Goal: Task Accomplishment & Management: Manage account settings

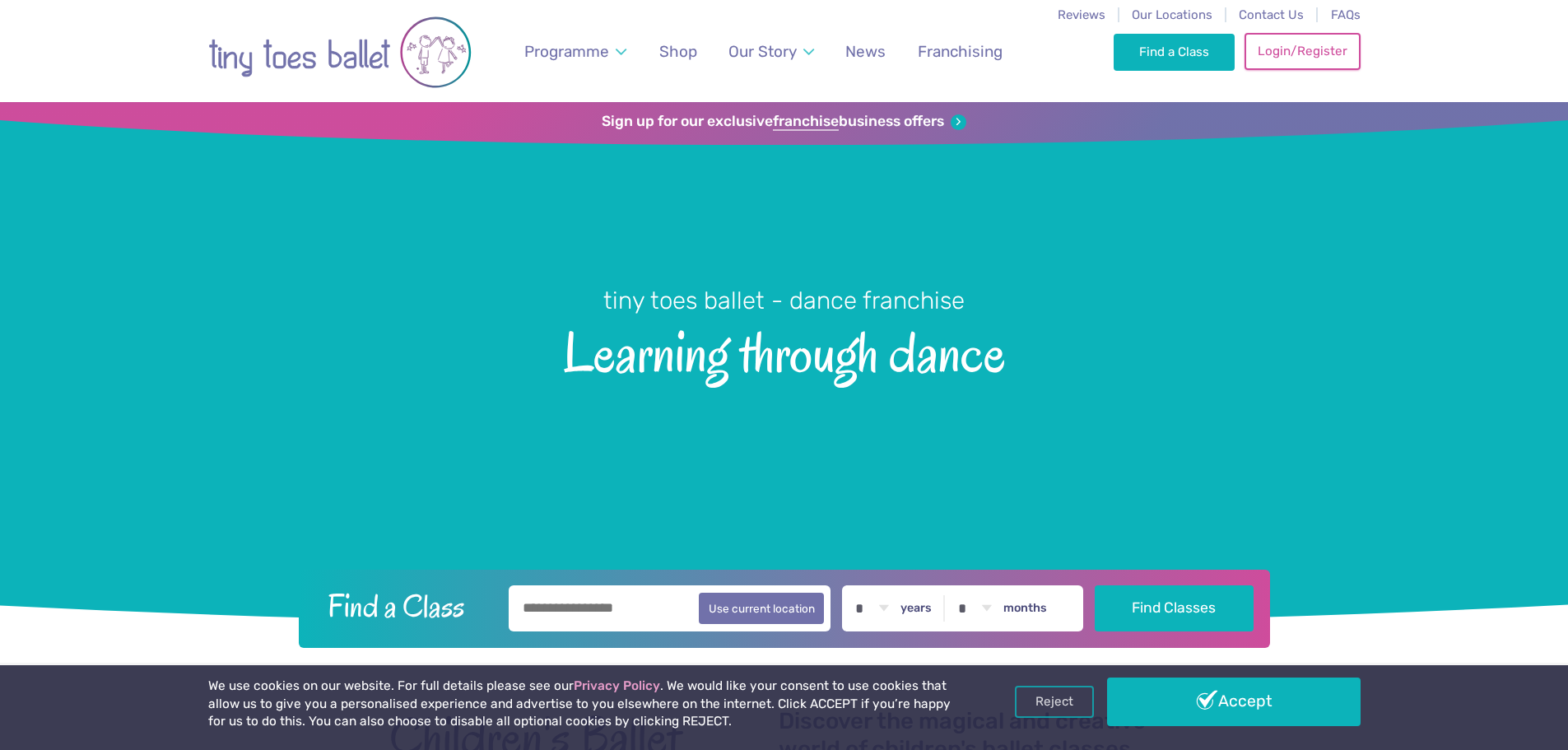
click at [1265, 62] on link "Login/Register" at bounding box center [1302, 51] width 115 height 36
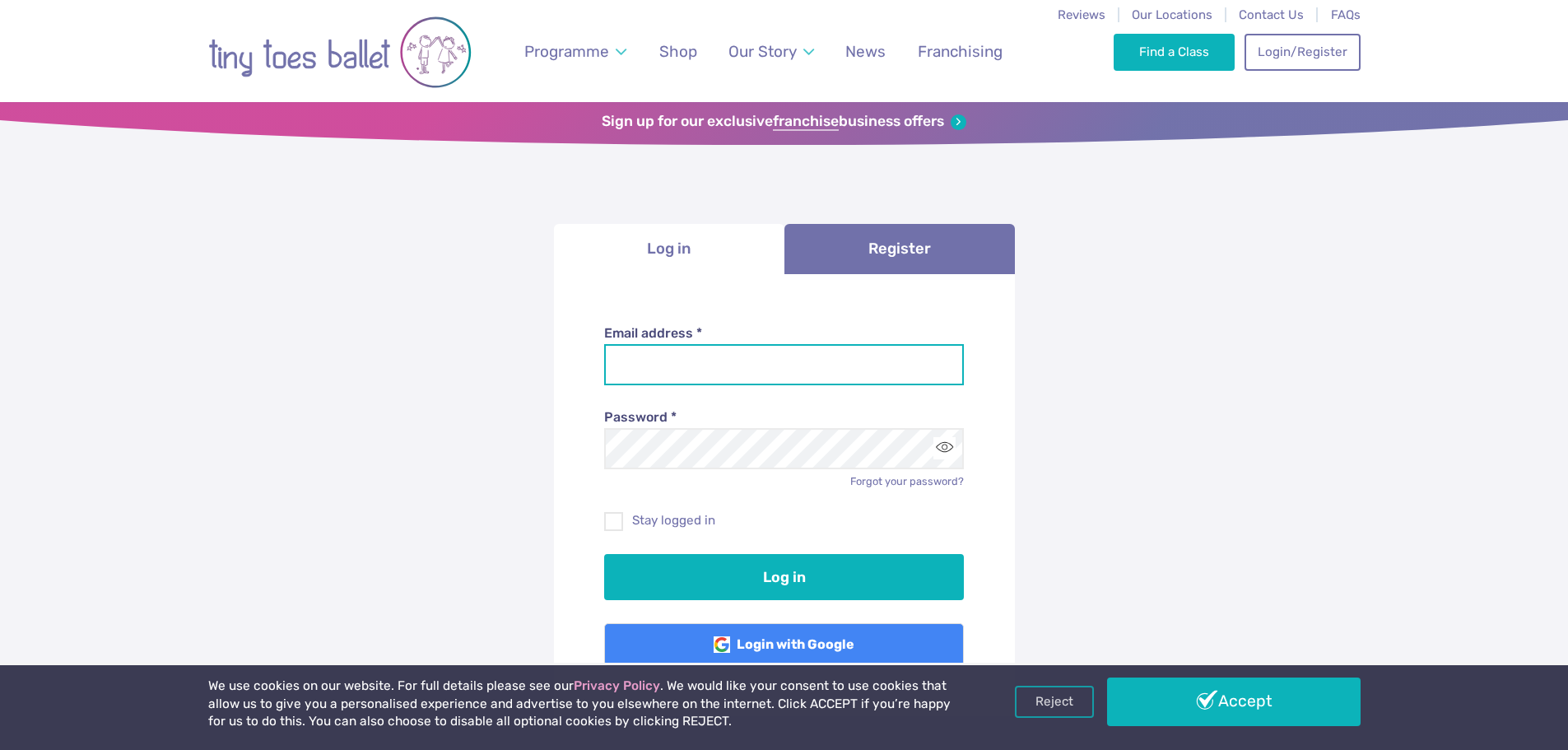
drag, startPoint x: 0, startPoint y: 0, endPoint x: 864, endPoint y: 355, distance: 934.1
click at [864, 355] on input "Email address *" at bounding box center [784, 365] width 360 height 41
type input "**********"
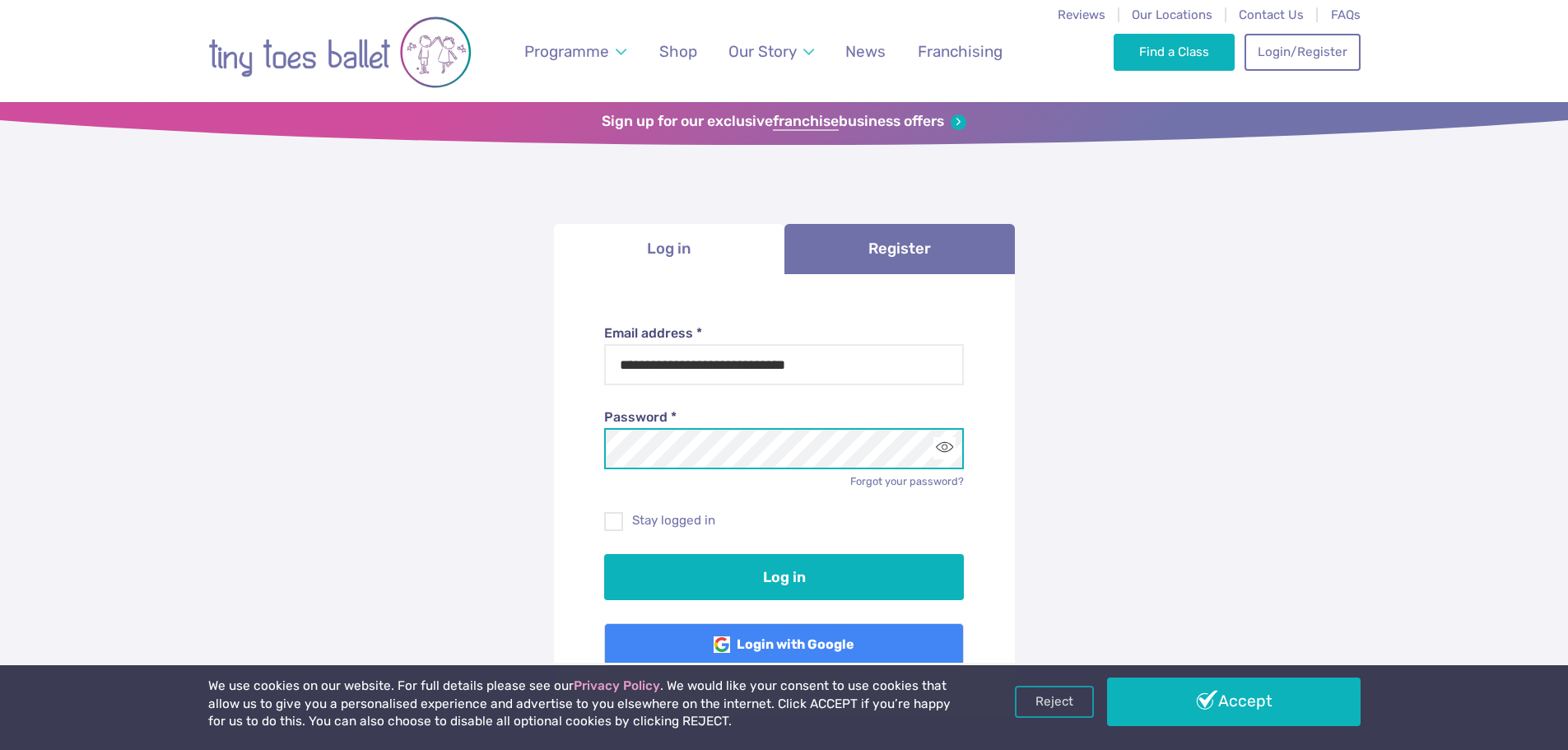
click at [604, 554] on button "Log in" at bounding box center [784, 577] width 360 height 46
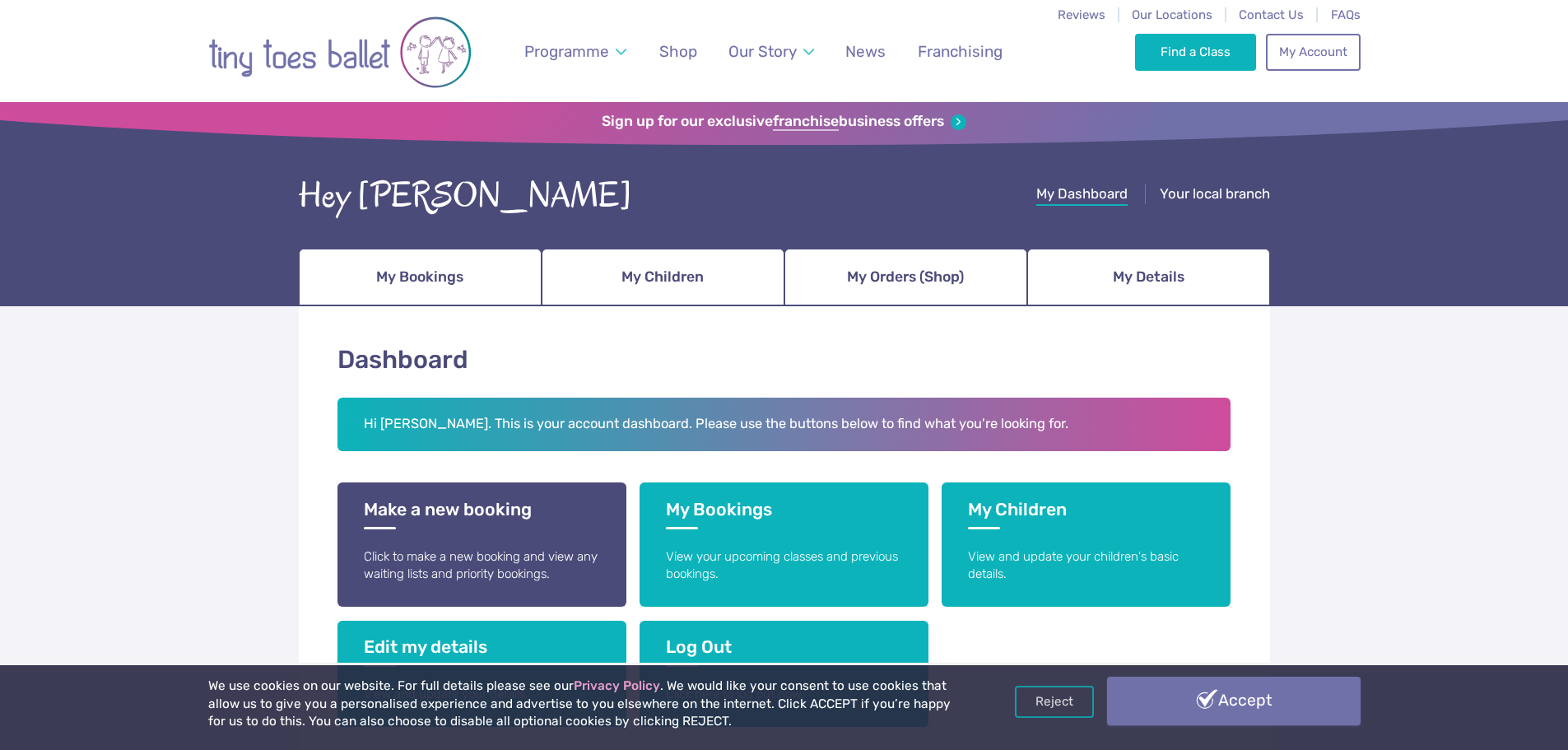
click at [1191, 711] on link "Accept" at bounding box center [1234, 700] width 253 height 48
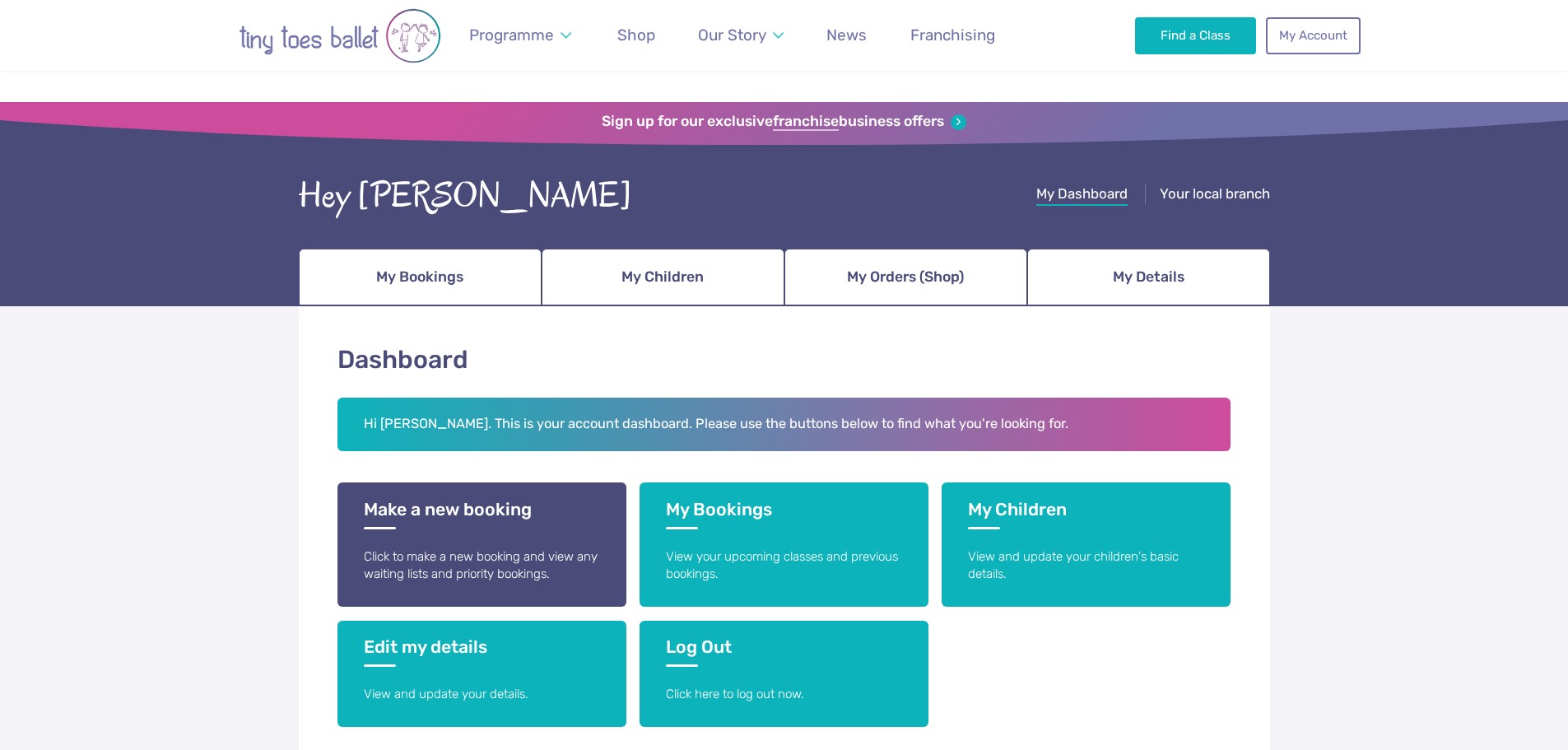
scroll to position [191, 0]
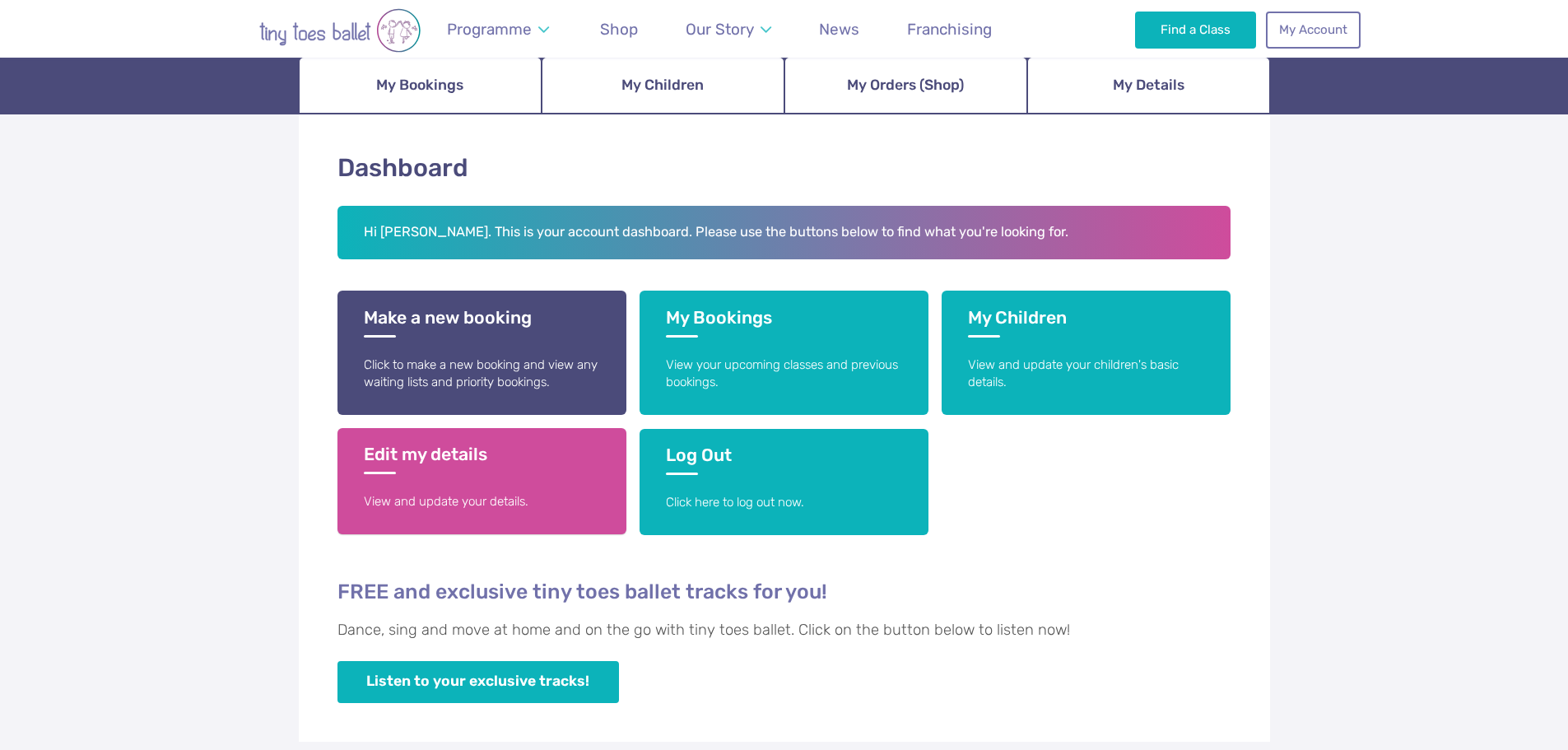
click at [536, 472] on h3 "Edit my details" at bounding box center [482, 459] width 236 height 31
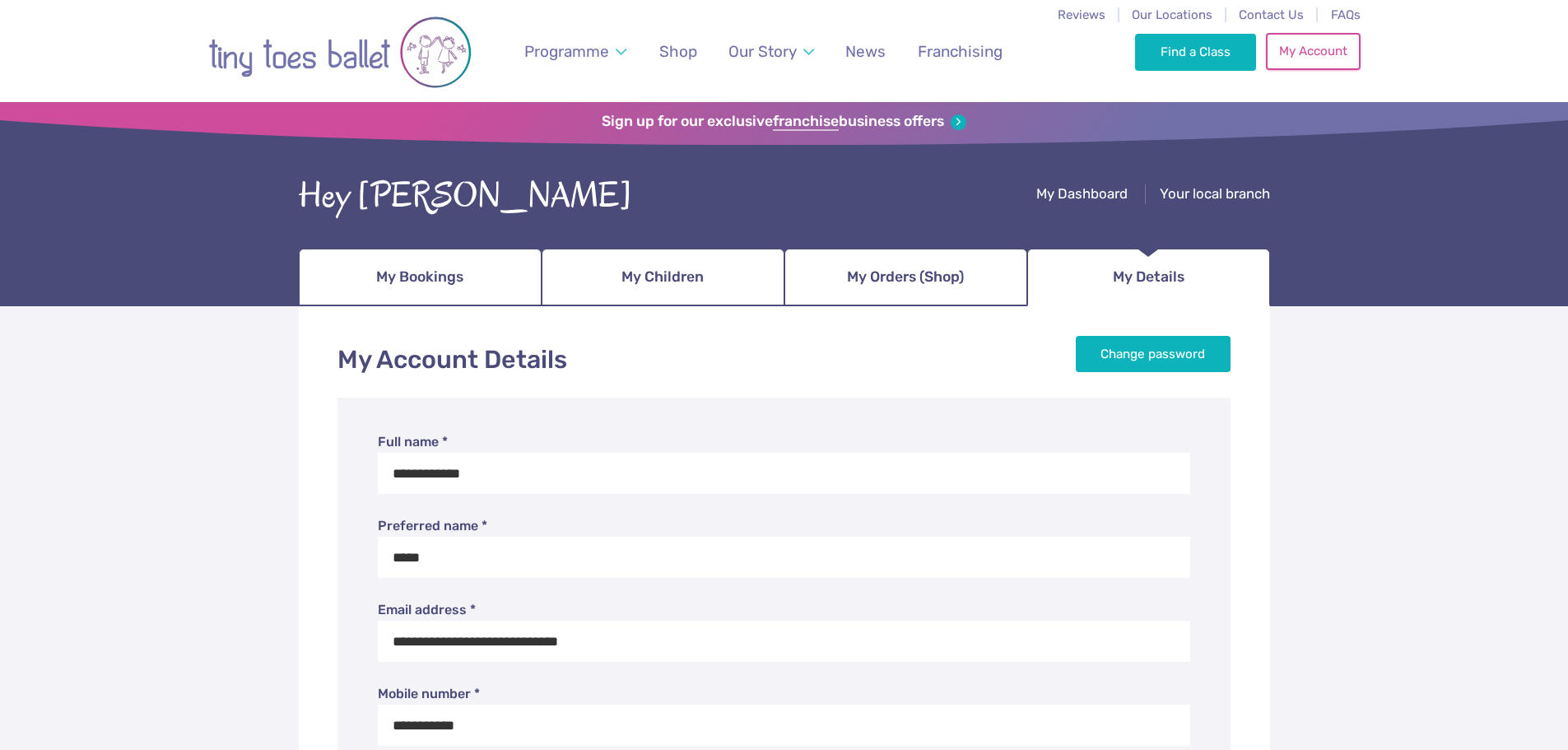
click at [1318, 52] on link "My Account" at bounding box center [1312, 51] width 94 height 36
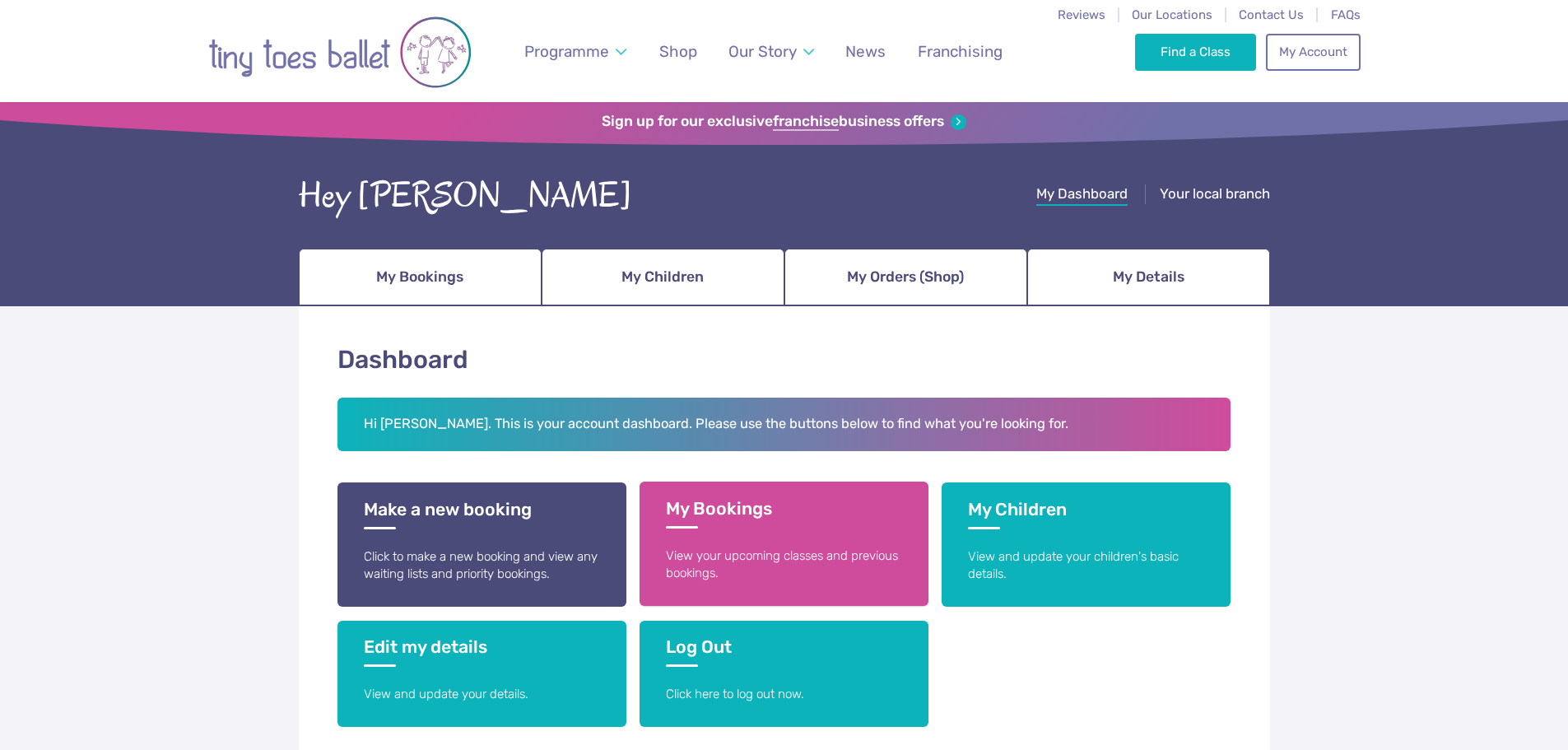
click at [785, 519] on h3 "My Bookings" at bounding box center [784, 513] width 236 height 31
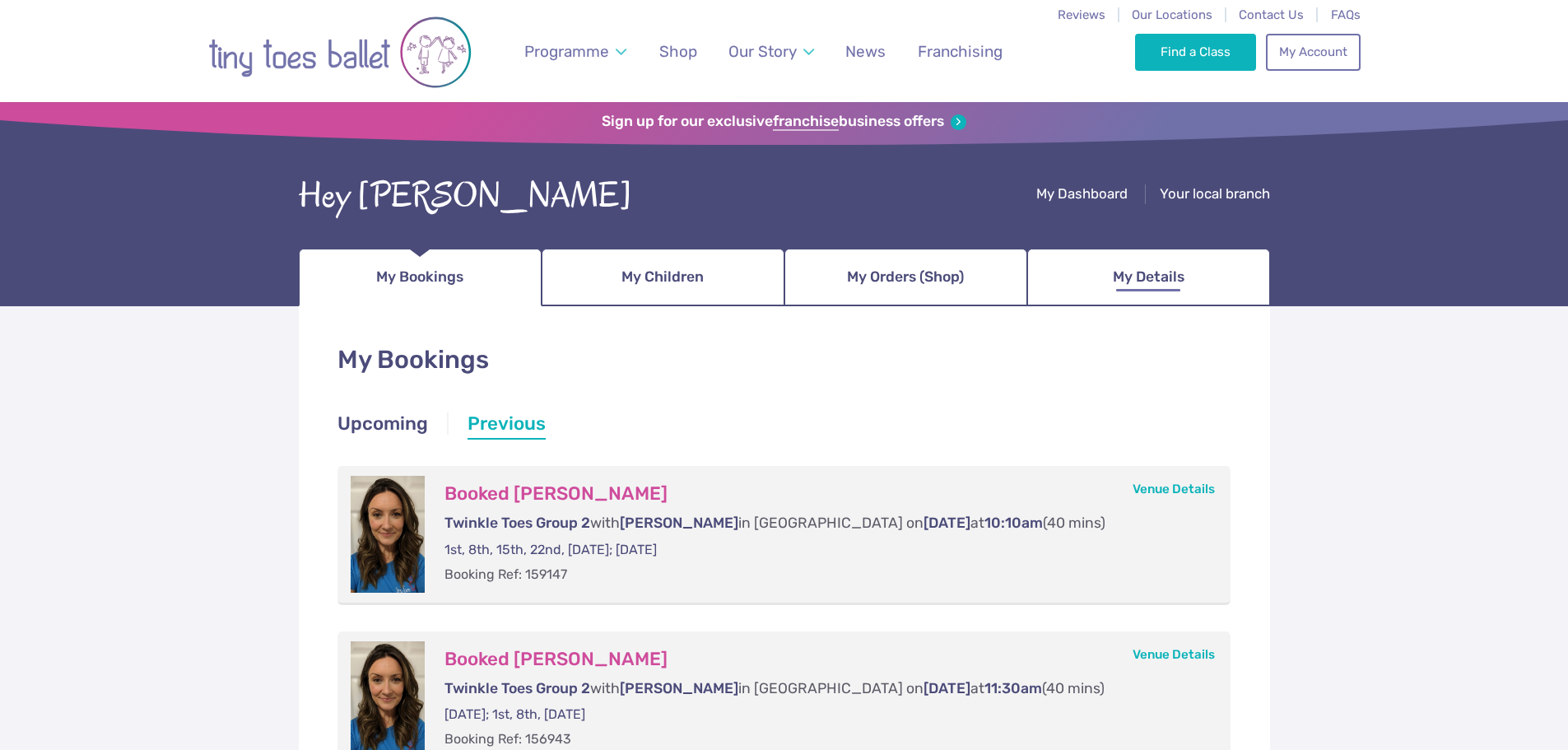
click at [1129, 269] on span "My Details" at bounding box center [1148, 276] width 72 height 29
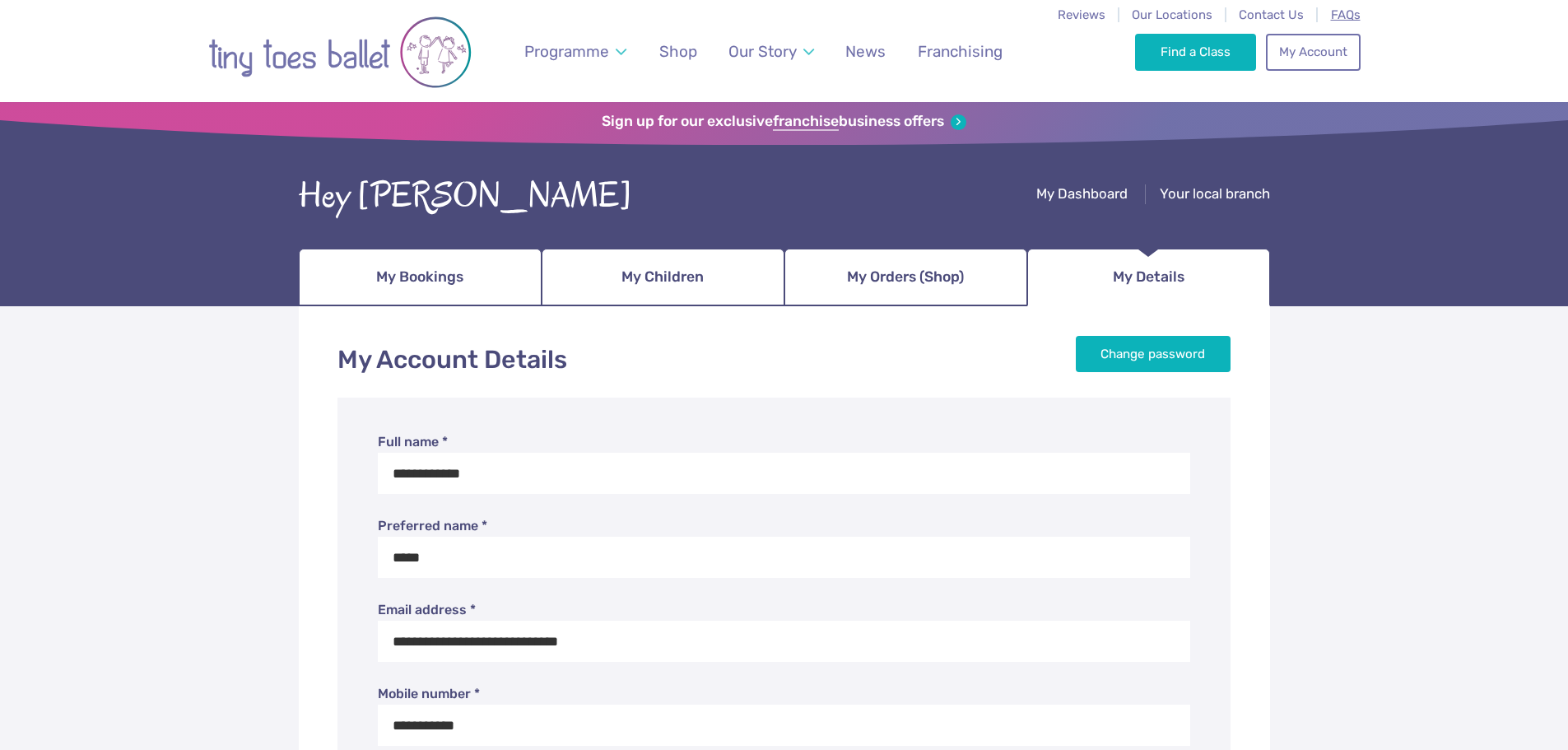
click at [1331, 13] on span "FAQs" at bounding box center [1346, 14] width 30 height 15
